Goal: Transaction & Acquisition: Purchase product/service

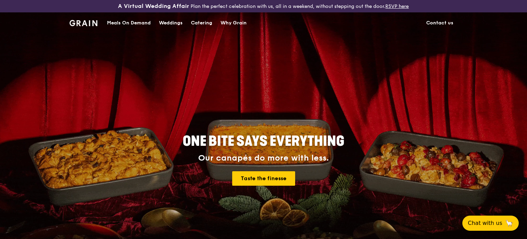
click at [130, 22] on div "Meals On Demand" at bounding box center [129, 23] width 44 height 21
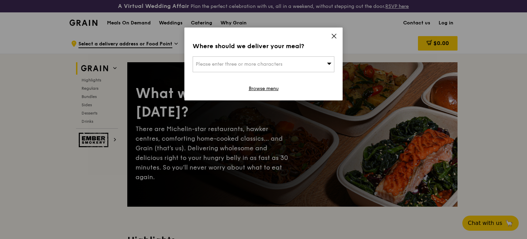
click at [329, 61] on icon at bounding box center [329, 63] width 5 height 5
click at [329, 61] on input "search" at bounding box center [263, 64] width 141 height 15
click at [268, 67] on input "search" at bounding box center [263, 64] width 141 height 15
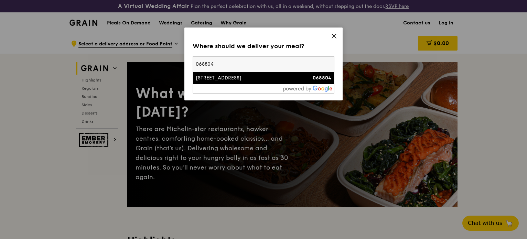
type input "068804"
click at [245, 76] on div "[STREET_ADDRESS]" at bounding box center [247, 78] width 102 height 7
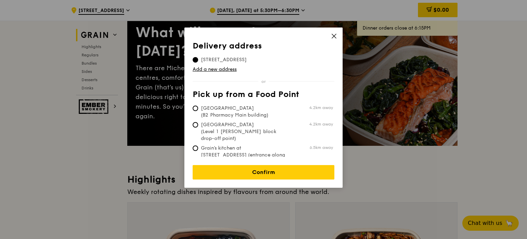
scroll to position [69, 0]
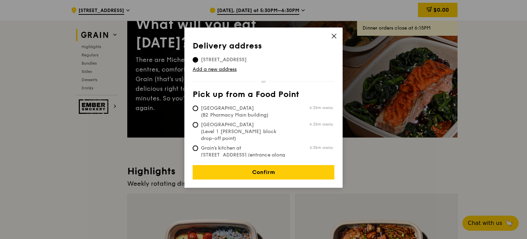
click at [266, 145] on span "Grain's kitchen at [STREET_ADDRESS] (entrance along [PERSON_NAME][GEOGRAPHIC_DA…" at bounding box center [244, 159] width 103 height 28
click at [198, 146] on input "Grain's kitchen at 5 Burn Road #05-01 (entrance along Harrison Road) 6.5km away" at bounding box center [196, 149] width 6 height 6
radio input "true"
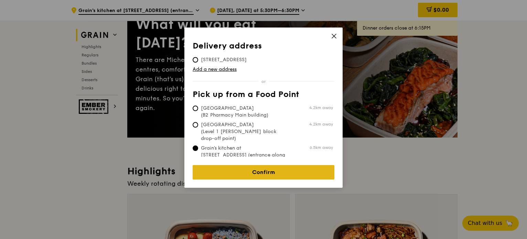
click at [256, 166] on link "Confirm" at bounding box center [264, 172] width 142 height 14
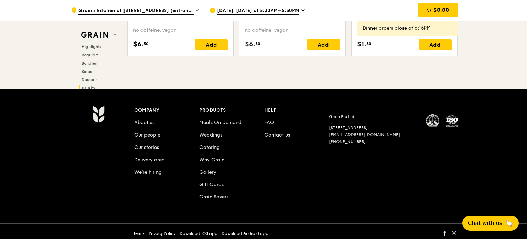
scroll to position [2873, 0]
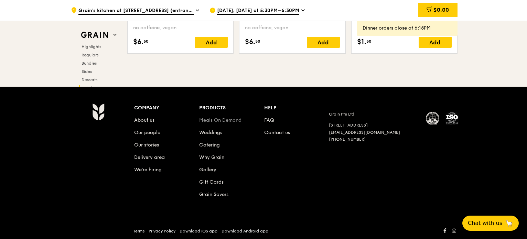
click at [238, 120] on link "Meals On Demand" at bounding box center [220, 120] width 42 height 6
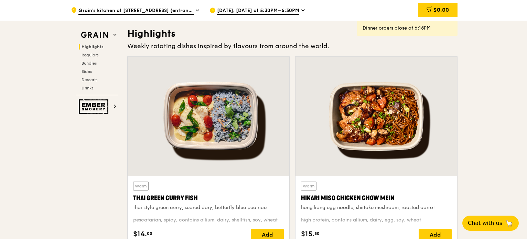
scroll to position [103, 0]
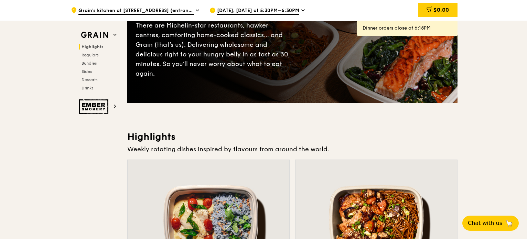
click at [197, 8] on icon at bounding box center [197, 10] width 3 height 6
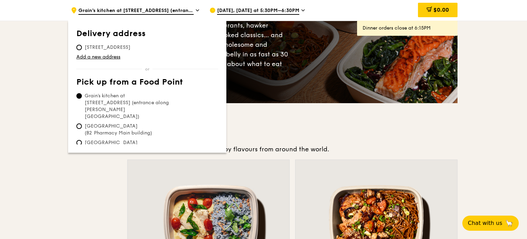
click at [114, 48] on span "[STREET_ADDRESS]" at bounding box center [107, 47] width 62 height 7
click at [82, 48] on input "[STREET_ADDRESS]" at bounding box center [79, 48] width 6 height 6
radio input "true"
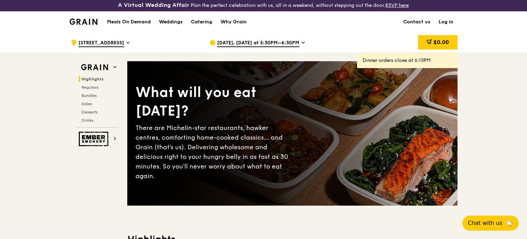
scroll to position [0, 0]
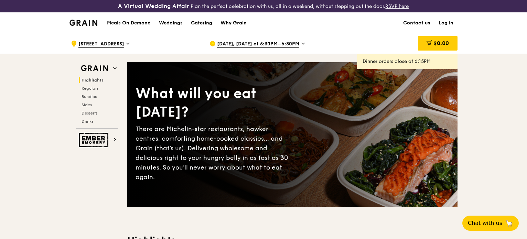
click at [196, 22] on div "Catering" at bounding box center [201, 23] width 21 height 21
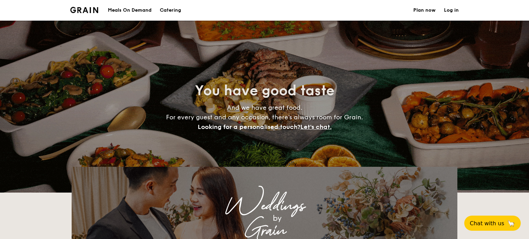
select select
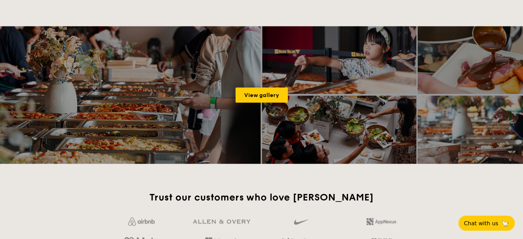
scroll to position [929, 0]
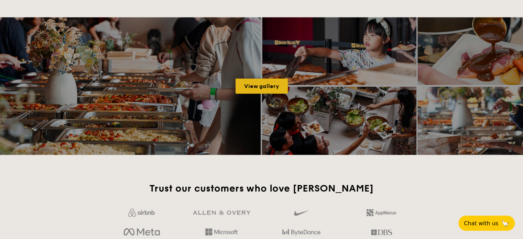
click at [249, 82] on link "View gallery" at bounding box center [262, 85] width 52 height 15
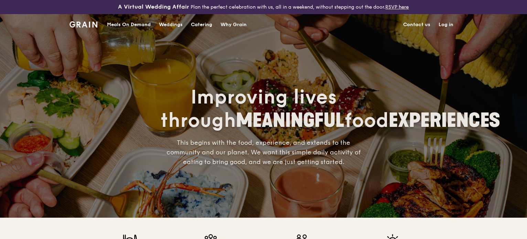
click at [132, 24] on div "Meals On Demand" at bounding box center [129, 24] width 44 height 21
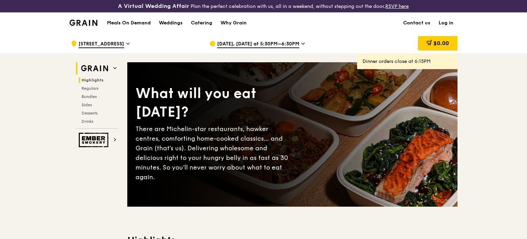
click at [94, 78] on span "Highlights" at bounding box center [93, 80] width 22 height 5
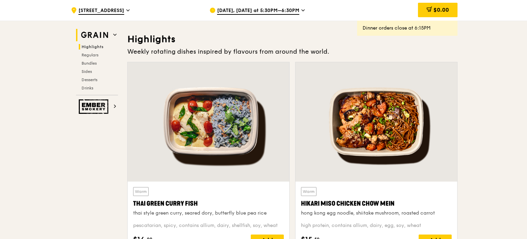
scroll to position [206, 0]
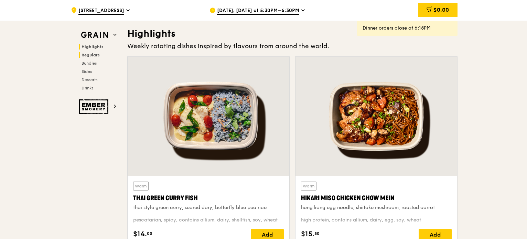
click at [95, 54] on span "Regulars" at bounding box center [91, 55] width 18 height 5
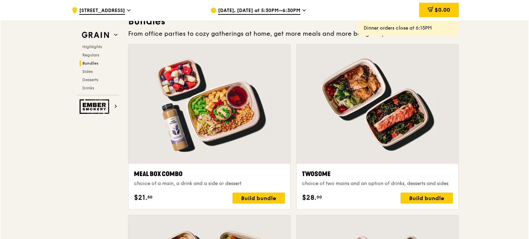
scroll to position [1043, 0]
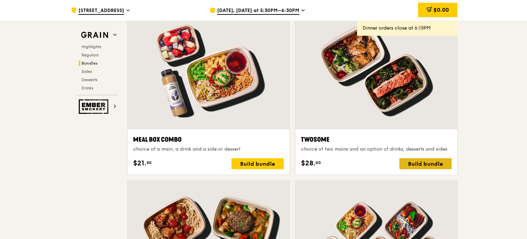
click at [428, 161] on div "Build bundle" at bounding box center [426, 163] width 52 height 11
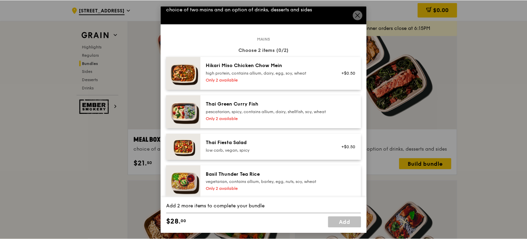
scroll to position [0, 0]
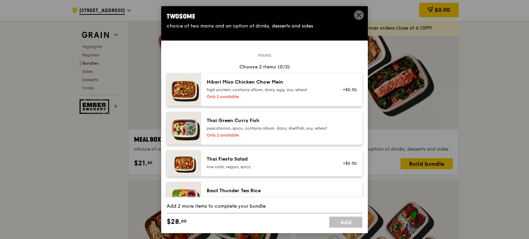
click at [358, 17] on icon at bounding box center [358, 15] width 6 height 6
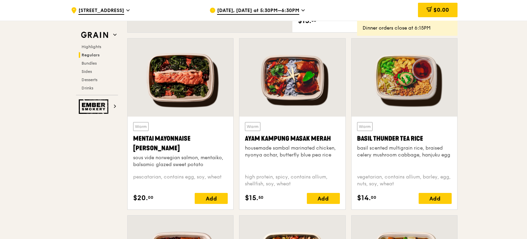
scroll to position [596, 0]
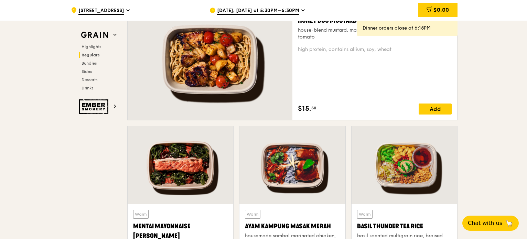
scroll to position [654, 0]
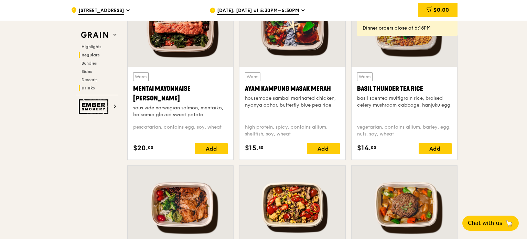
click at [90, 88] on span "Drinks" at bounding box center [88, 88] width 13 height 5
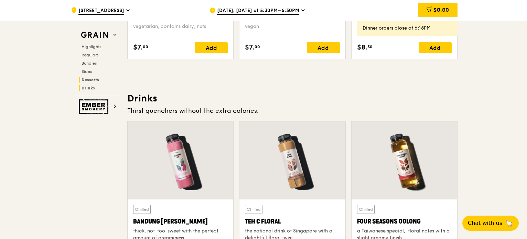
scroll to position [2385, 0]
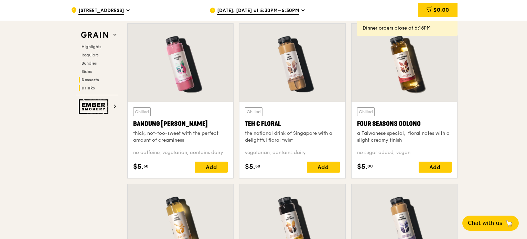
click at [89, 80] on span "Desserts" at bounding box center [91, 79] width 18 height 5
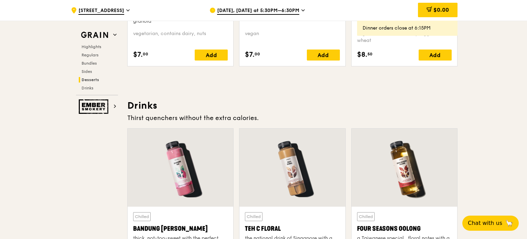
scroll to position [2276, 0]
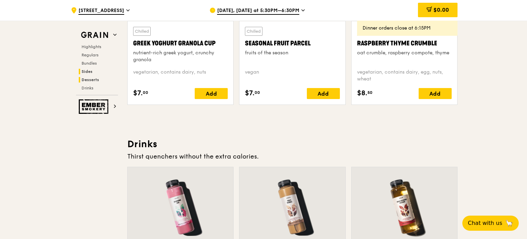
click at [88, 74] on div "Highlights Regulars Bundles Sides Desserts Drinks" at bounding box center [97, 67] width 42 height 47
click at [89, 72] on span "Sides" at bounding box center [87, 71] width 11 height 5
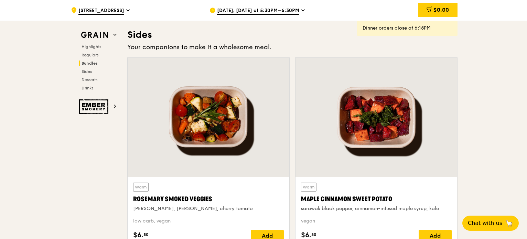
click at [92, 66] on span "Bundles" at bounding box center [90, 63] width 16 height 5
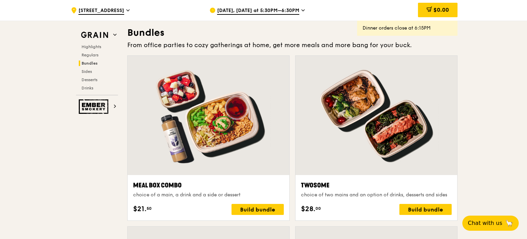
scroll to position [996, 0]
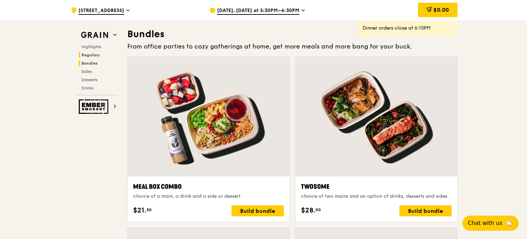
click at [96, 57] on span "Regulars" at bounding box center [91, 55] width 18 height 5
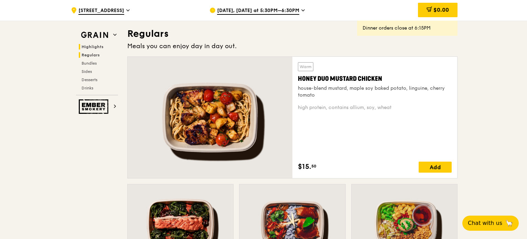
click at [96, 46] on span "Highlights" at bounding box center [93, 46] width 22 height 5
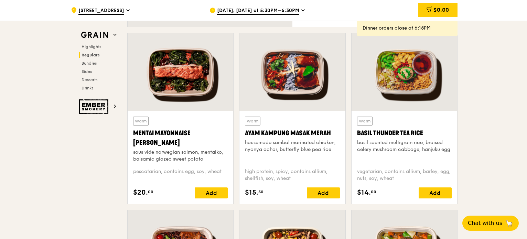
scroll to position [619, 0]
